Goal: Check status: Check status

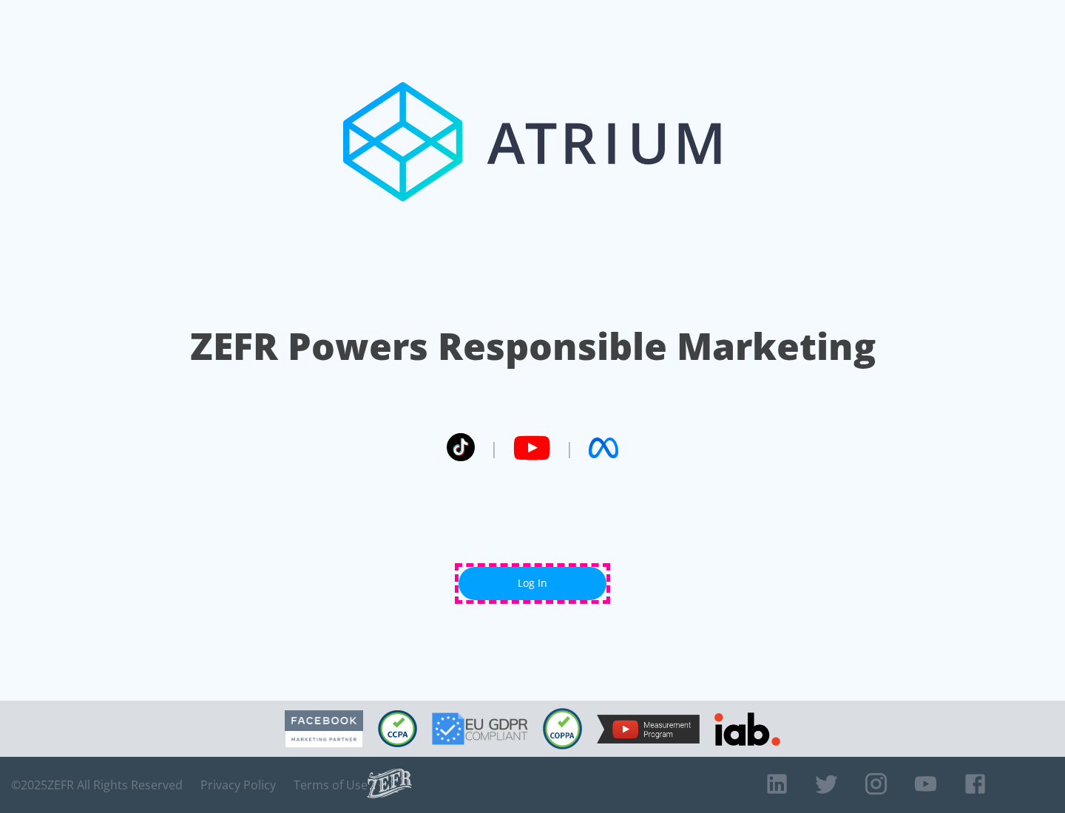
click at [532, 583] on link "Log In" at bounding box center [533, 583] width 148 height 33
